Goal: Find specific page/section: Find specific page/section

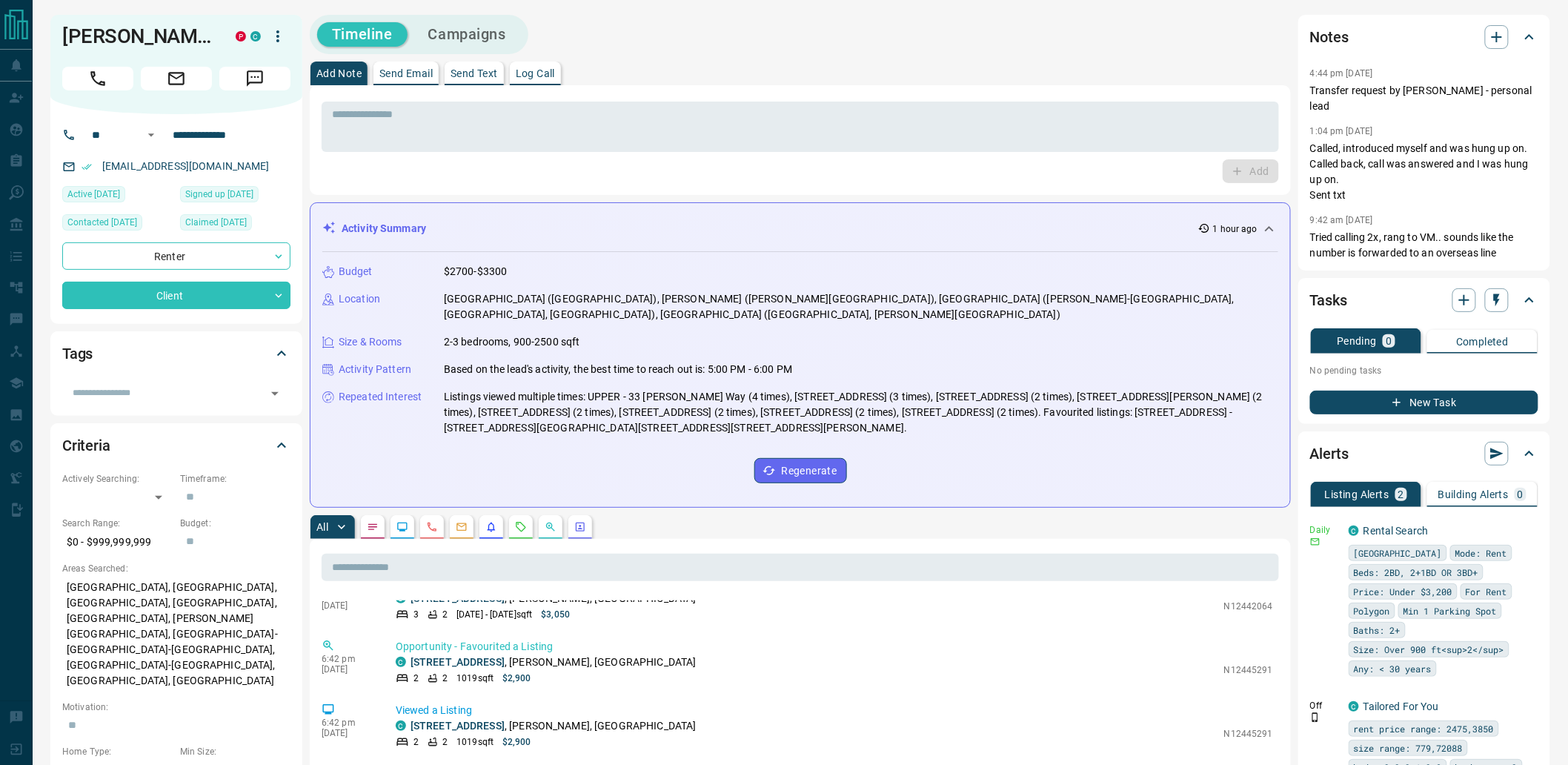
drag, startPoint x: 284, startPoint y: 706, endPoint x: 339, endPoint y: 317, distance: 392.9
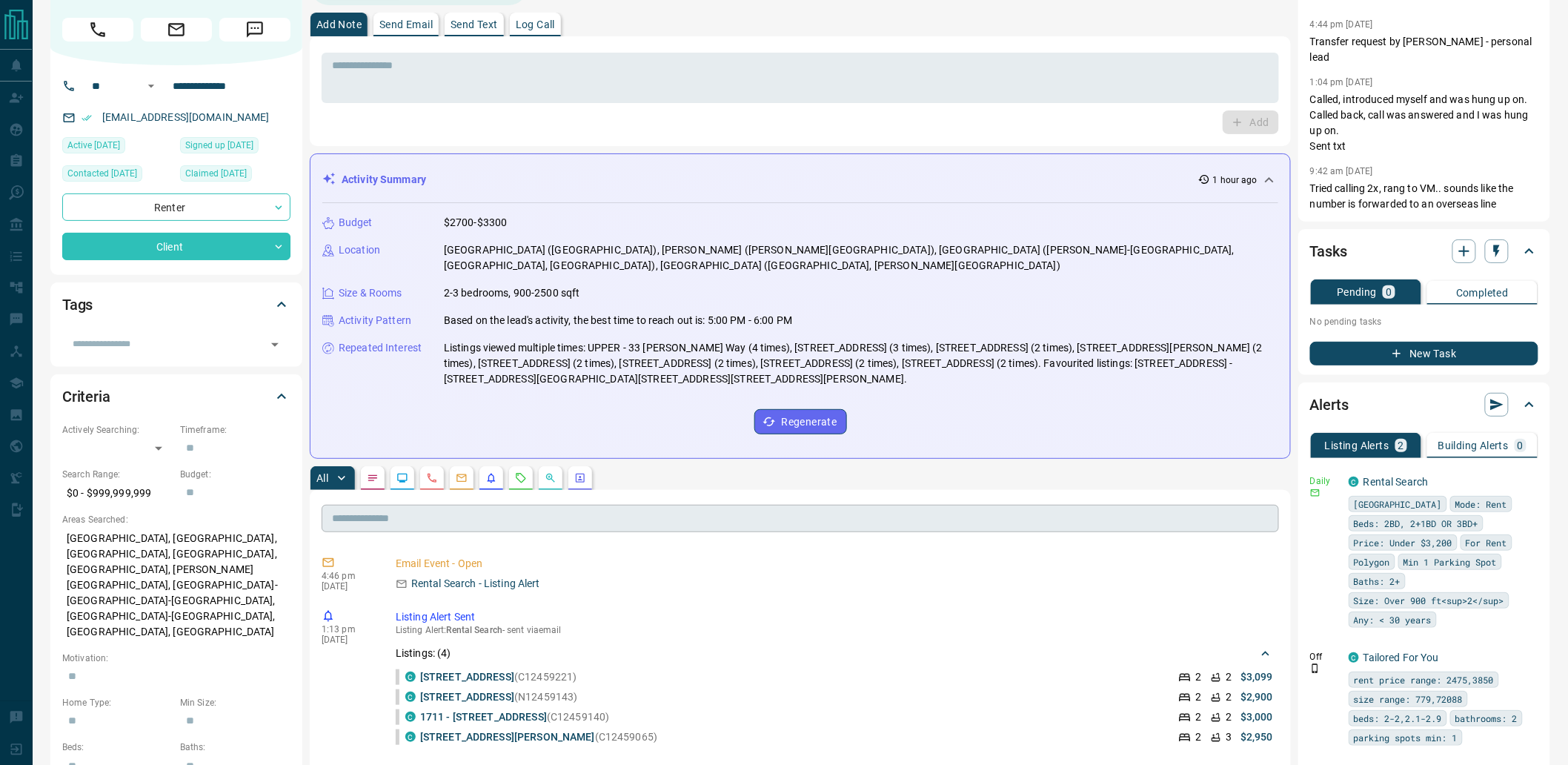
scroll to position [164, 0]
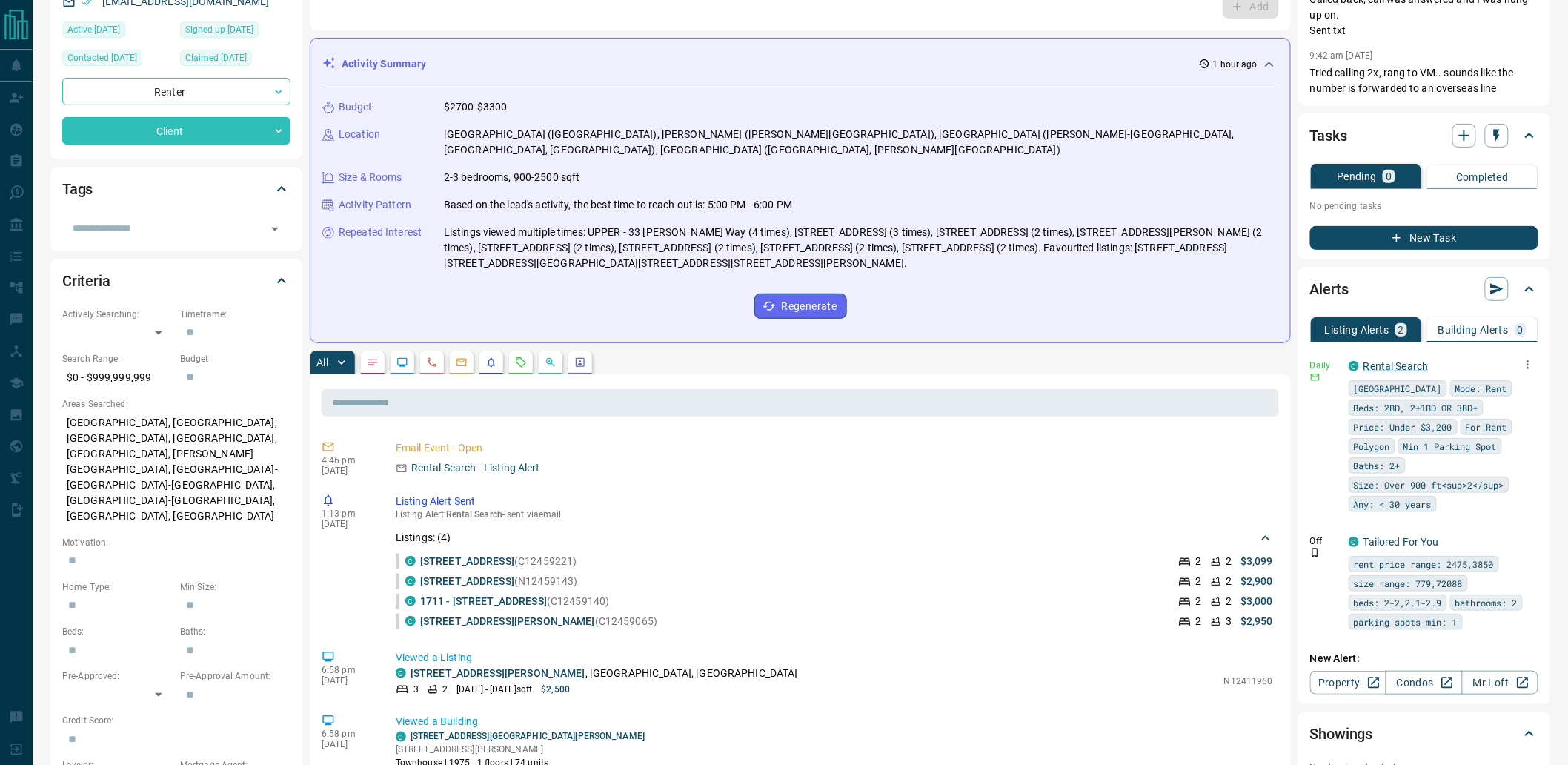
click at [1371, 360] on link "Rental Search" at bounding box center [1396, 366] width 65 height 12
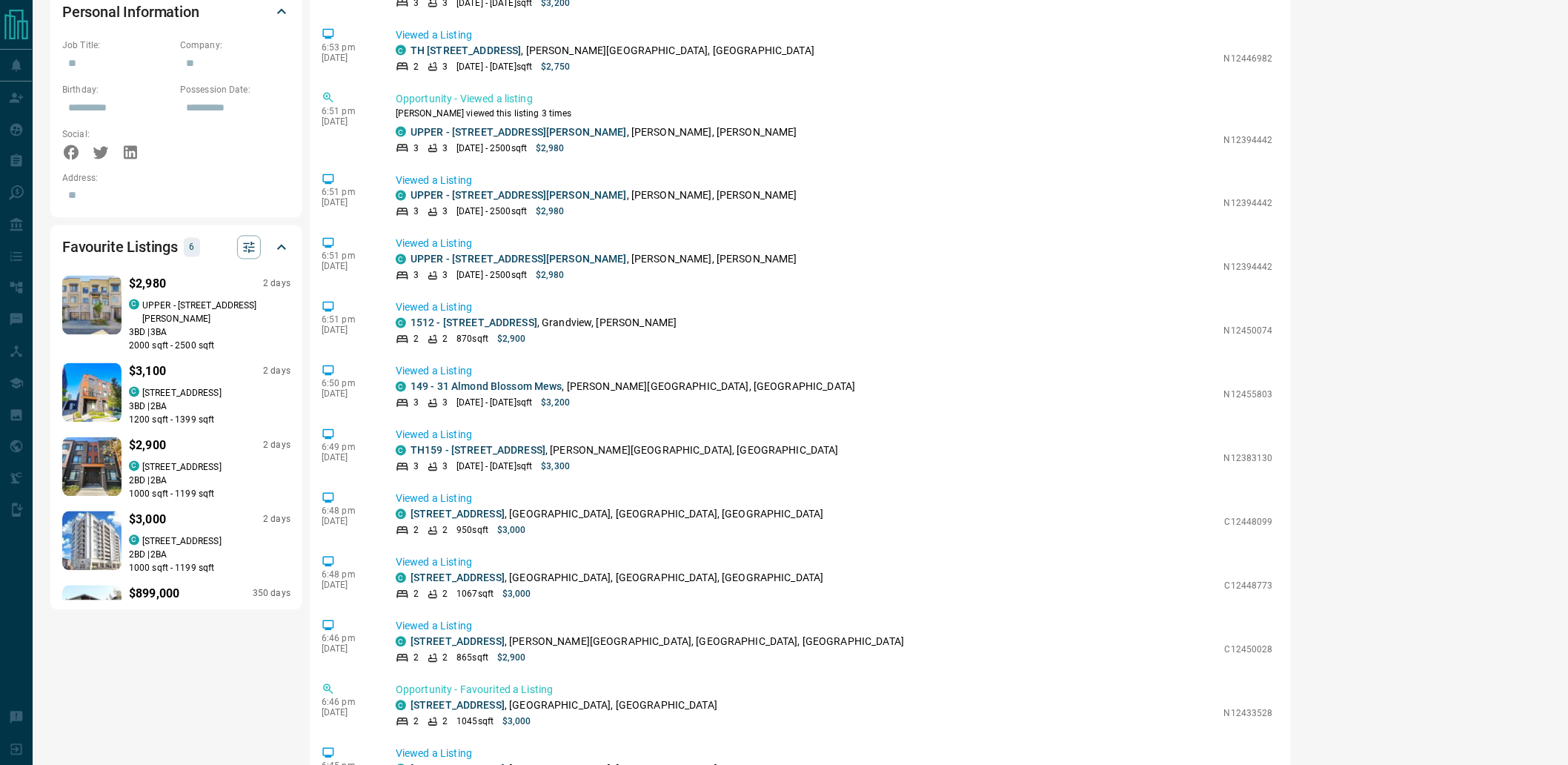
scroll to position [0, 0]
click at [198, 537] on p "[STREET_ADDRESS]" at bounding box center [182, 543] width 79 height 14
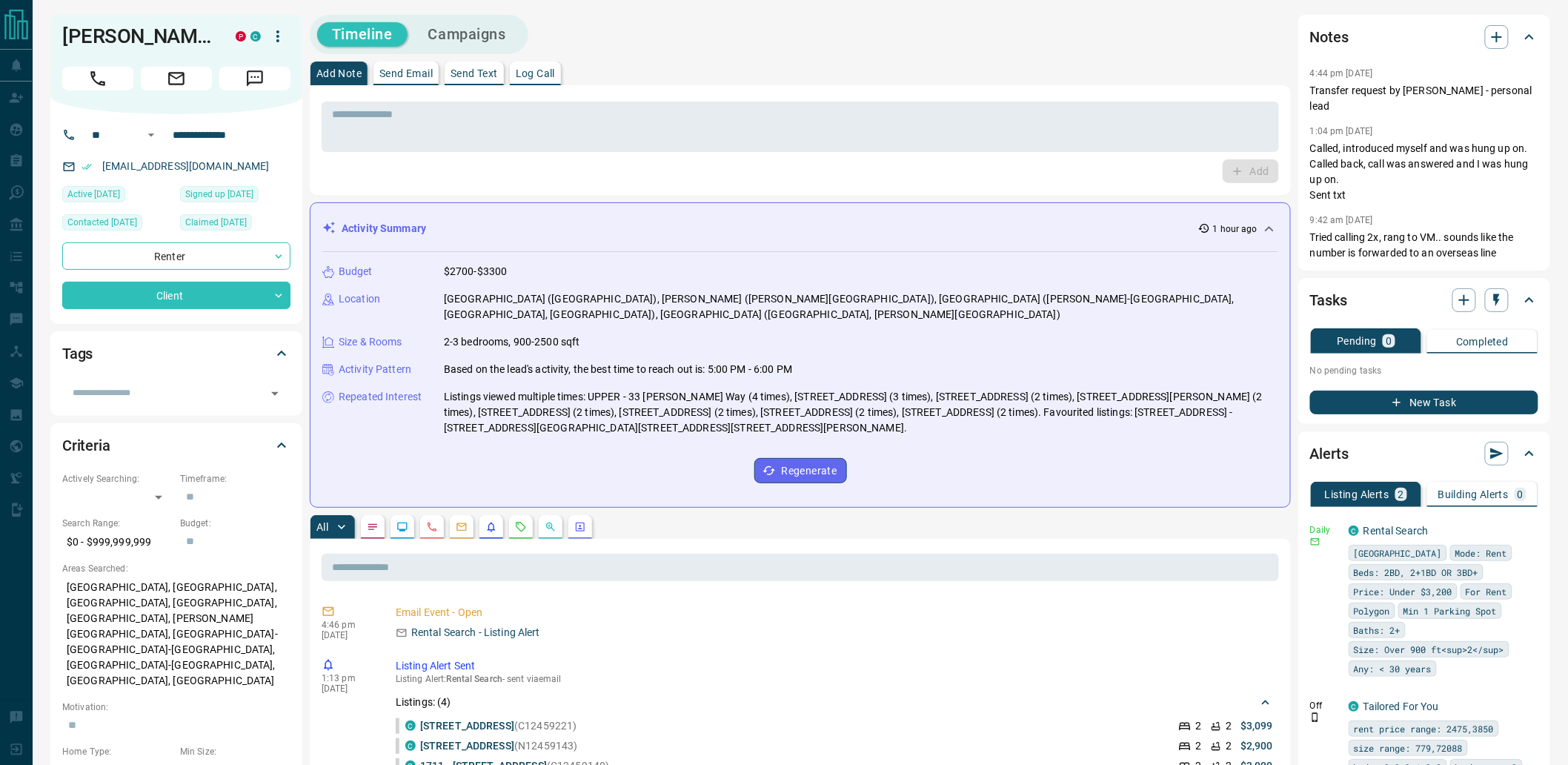
drag, startPoint x: 305, startPoint y: 349, endPoint x: 311, endPoint y: 145, distance: 204.1
click at [1115, 224] on div "Activity Summary 1 hour ago" at bounding box center [791, 228] width 939 height 16
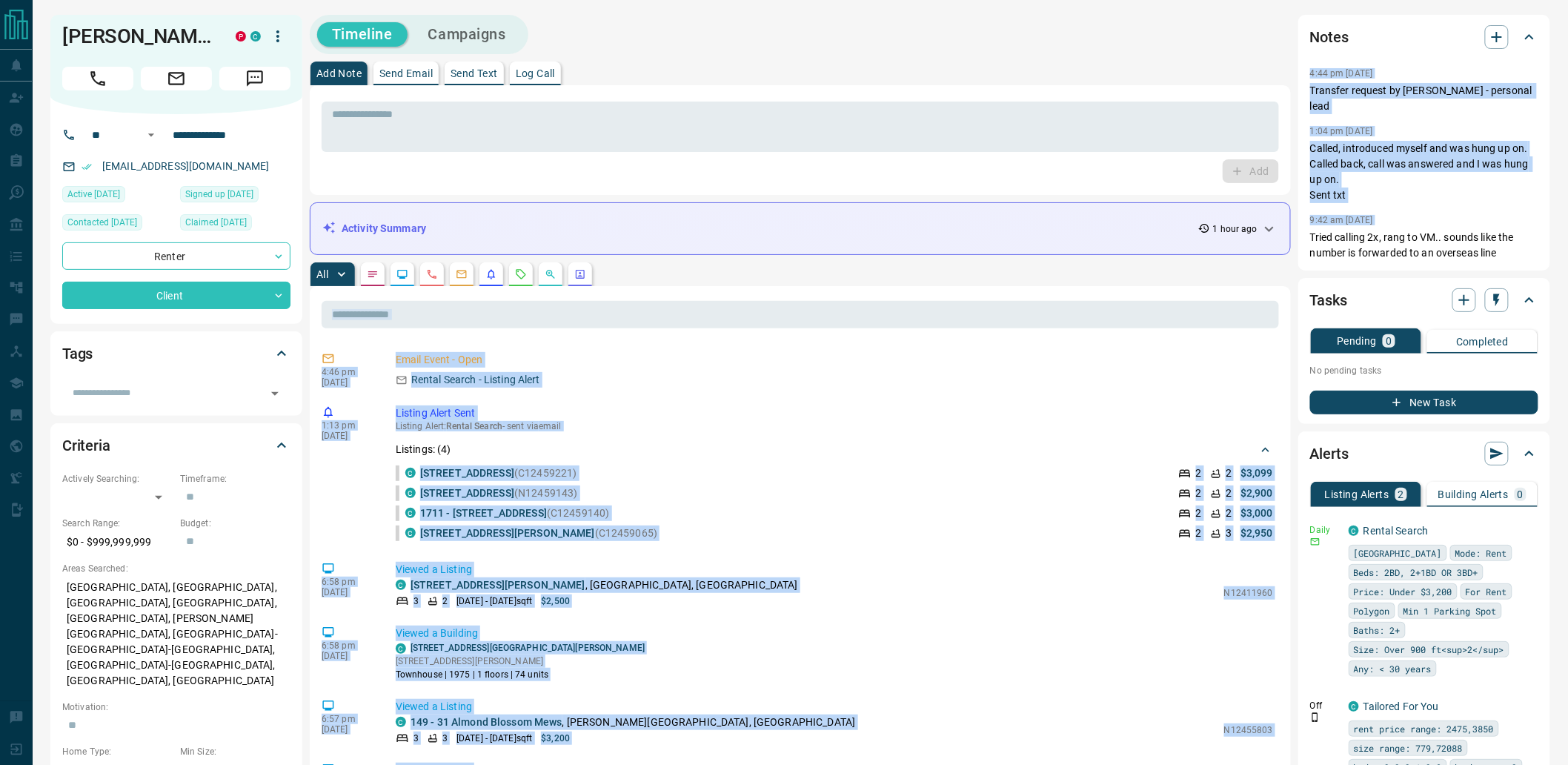
drag, startPoint x: 1295, startPoint y: 240, endPoint x: 679, endPoint y: 237, distance: 616.0
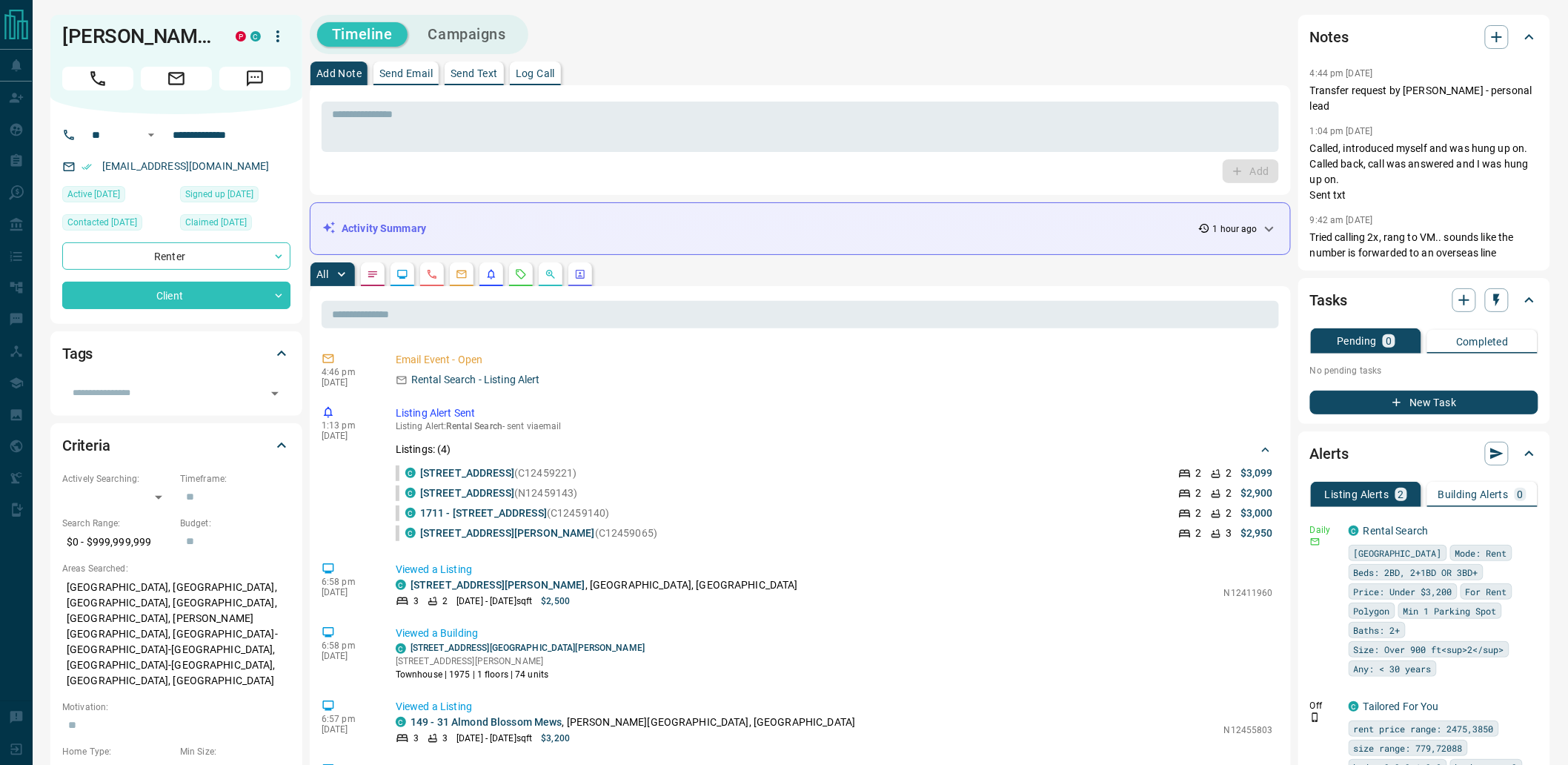
click at [657, 188] on div "* ​ Add" at bounding box center [800, 140] width 981 height 110
drag, startPoint x: 150, startPoint y: 68, endPoint x: 52, endPoint y: 40, distance: 101.9
click at [52, 40] on div "[PERSON_NAME]" at bounding box center [176, 64] width 252 height 99
click at [357, 183] on div "* ​ Add" at bounding box center [800, 140] width 981 height 110
